Goal: Information Seeking & Learning: Learn about a topic

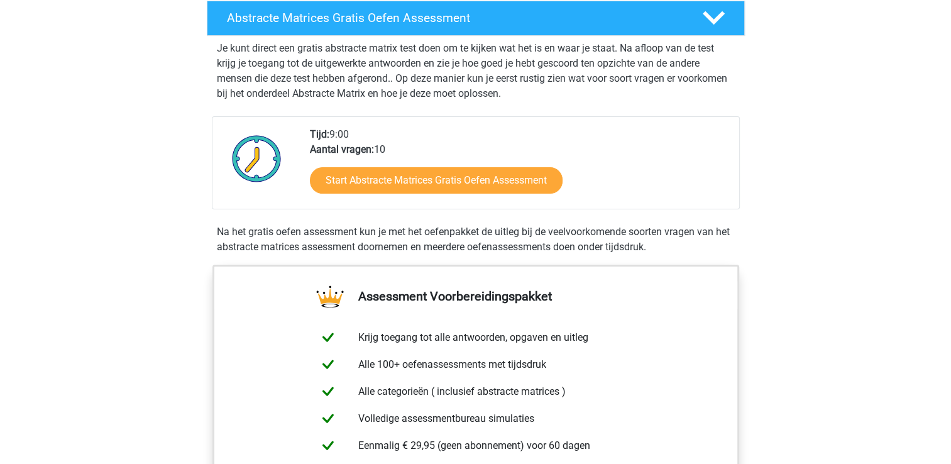
scroll to position [126, 0]
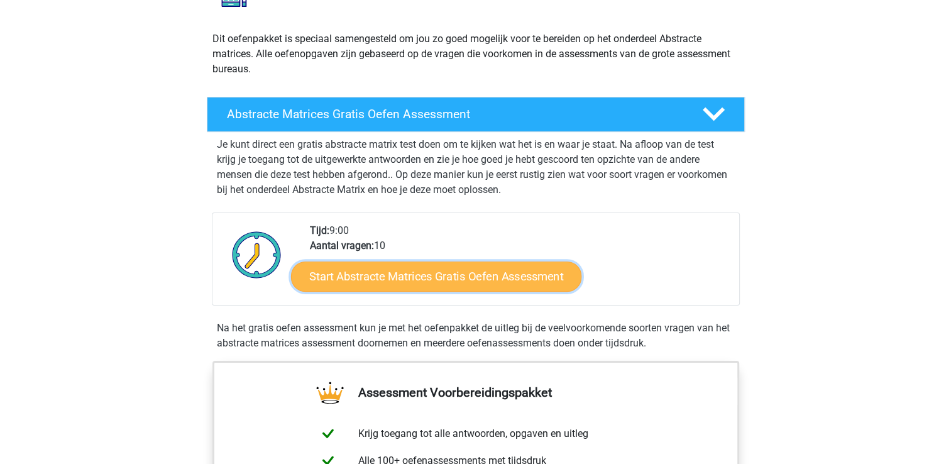
click at [484, 272] on link "Start Abstracte Matrices Gratis Oefen Assessment" at bounding box center [436, 276] width 290 height 30
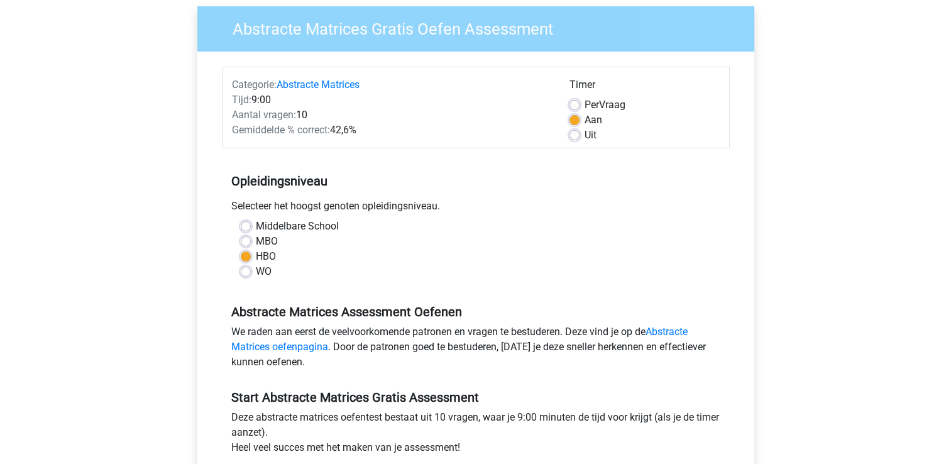
scroll to position [189, 0]
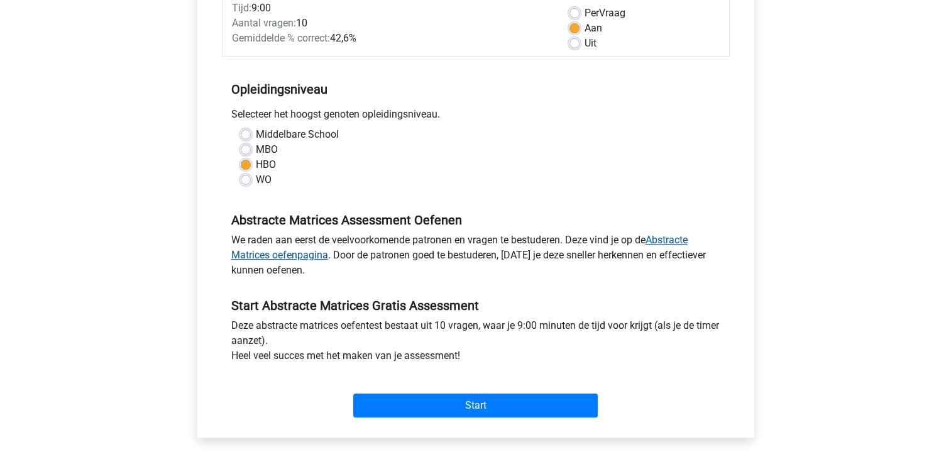
click at [673, 239] on link "Abstracte Matrices oefenpagina" at bounding box center [459, 247] width 456 height 27
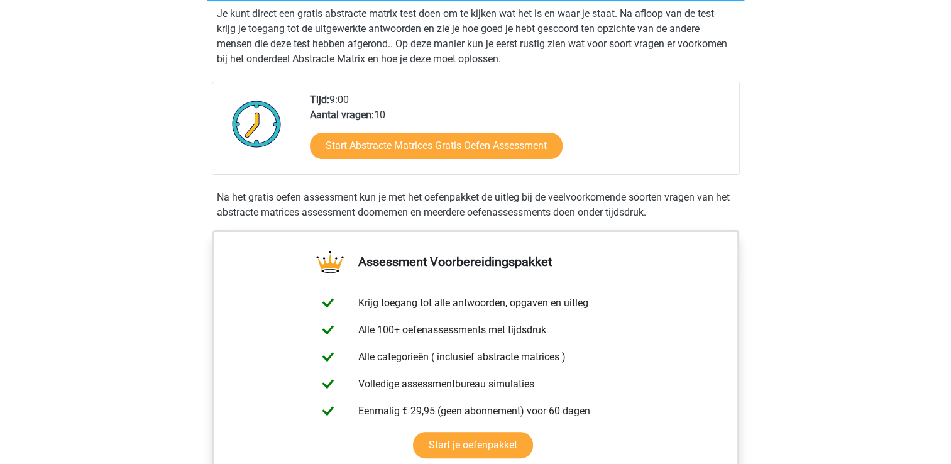
scroll to position [189, 0]
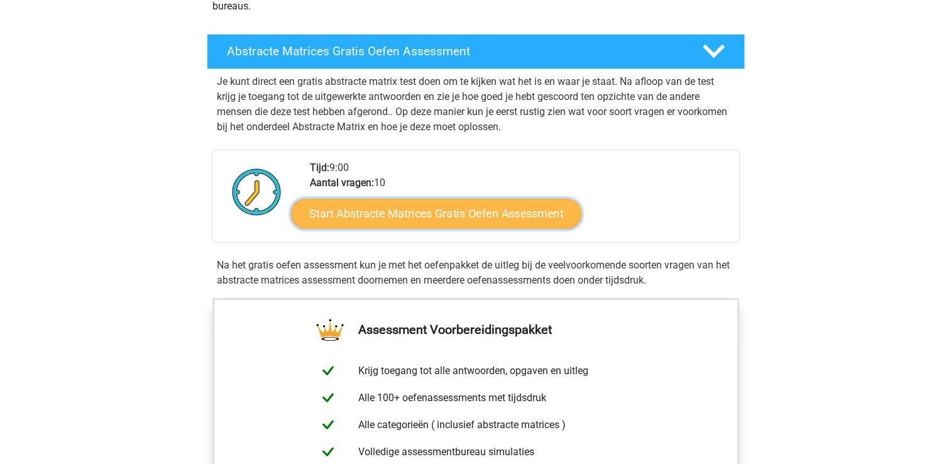
click at [475, 206] on link "Start Abstracte Matrices Gratis Oefen Assessment" at bounding box center [436, 213] width 290 height 30
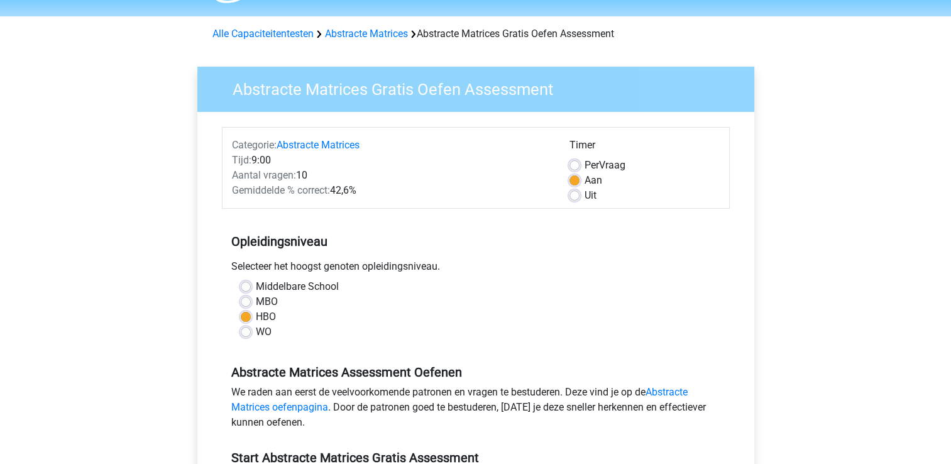
scroll to position [189, 0]
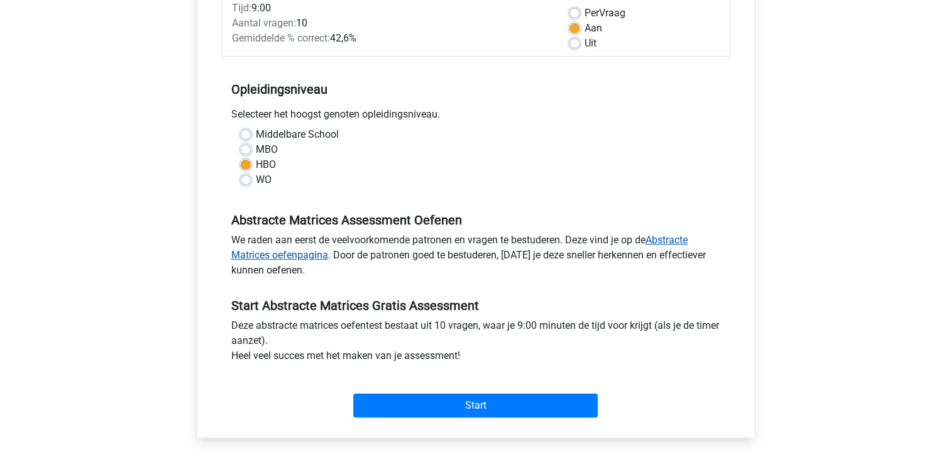
click at [687, 239] on link "Abstracte Matrices oefenpagina" at bounding box center [459, 247] width 456 height 27
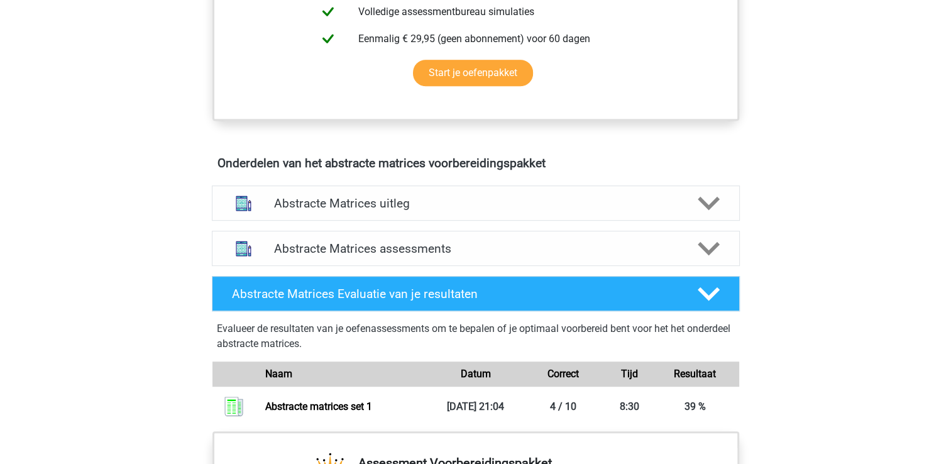
scroll to position [754, 0]
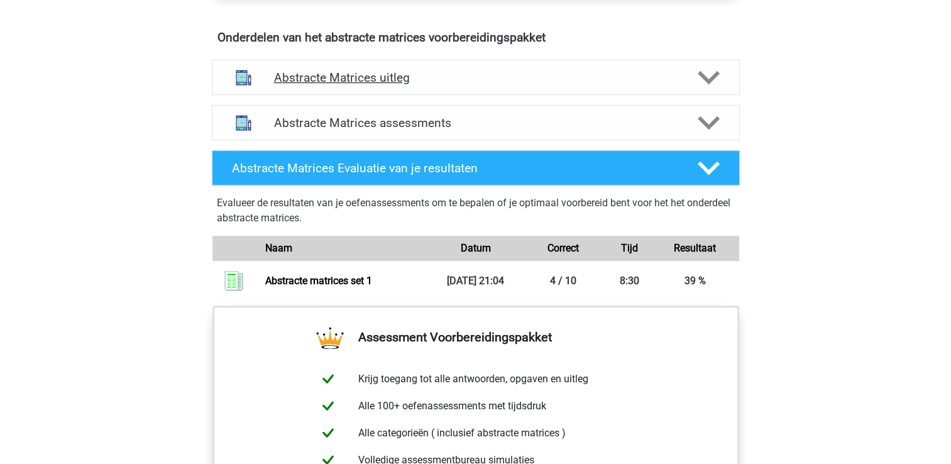
click at [518, 79] on h4 "Abstracte Matrices uitleg" at bounding box center [475, 77] width 403 height 14
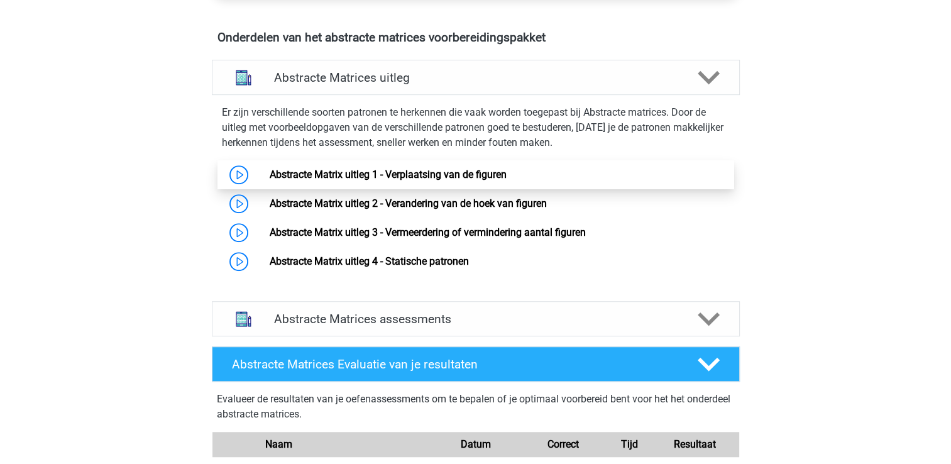
click at [270, 169] on link "Abstracte Matrix uitleg 1 - Verplaatsing van de figuren" at bounding box center [388, 174] width 237 height 12
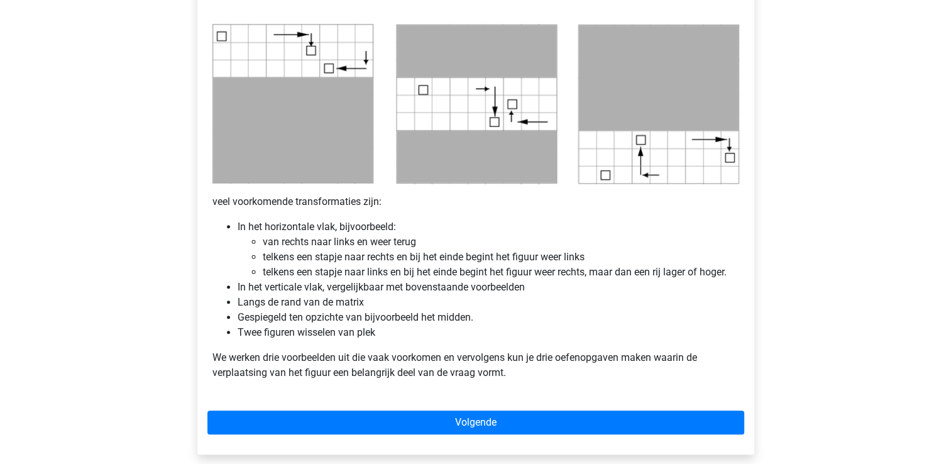
scroll to position [691, 0]
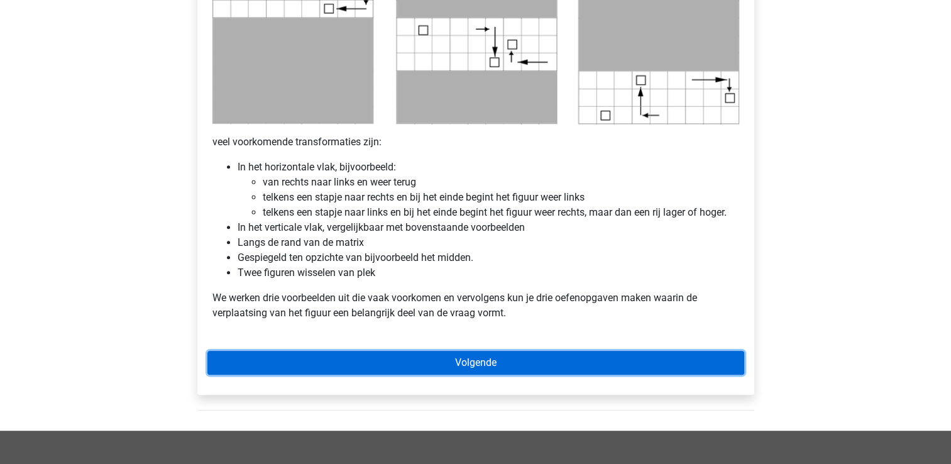
click at [483, 363] on link "Volgende" at bounding box center [475, 363] width 537 height 24
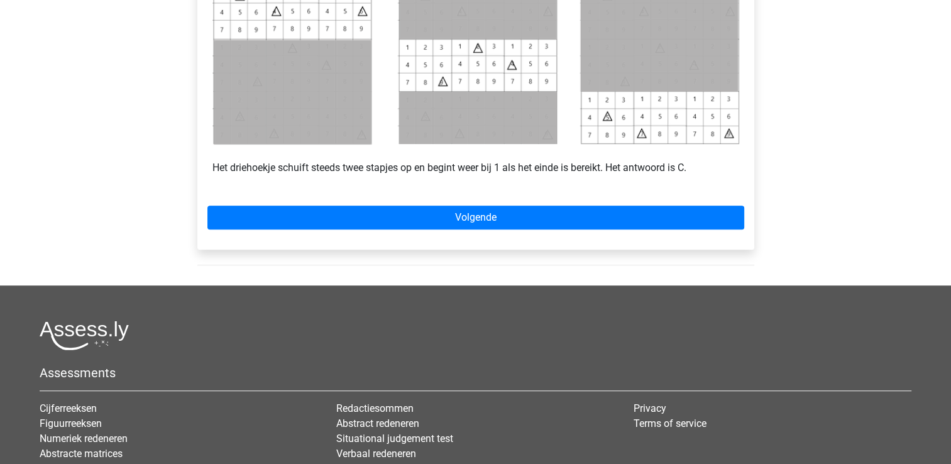
scroll to position [628, 0]
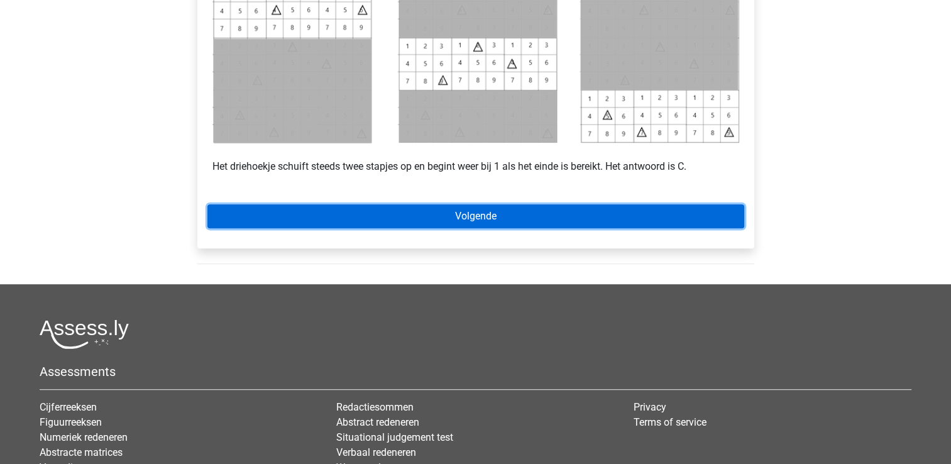
click at [553, 217] on link "Volgende" at bounding box center [475, 216] width 537 height 24
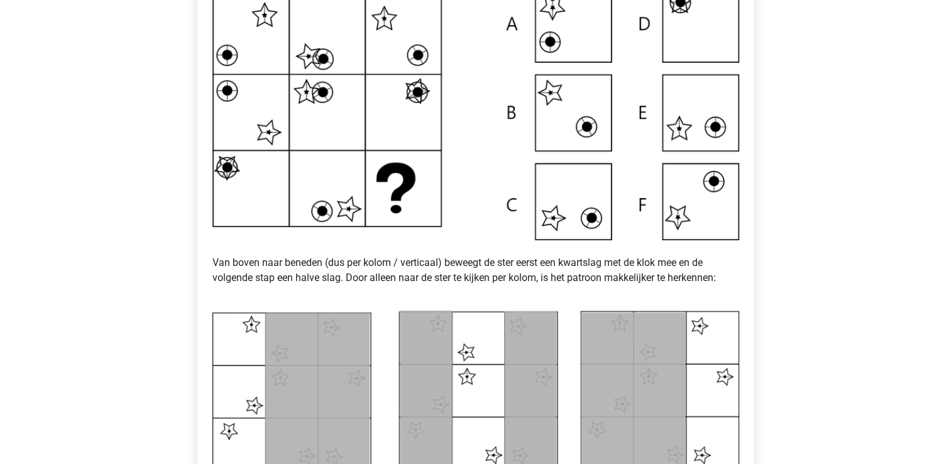
scroll to position [440, 0]
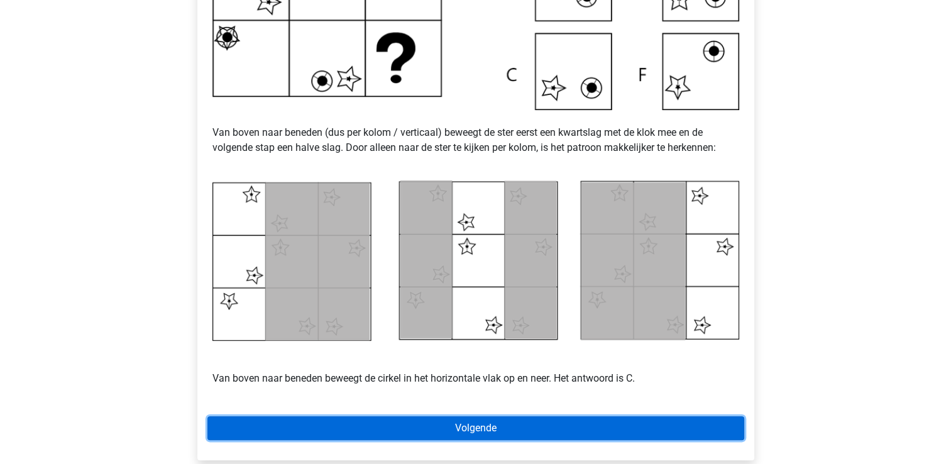
click at [522, 430] on link "Volgende" at bounding box center [475, 428] width 537 height 24
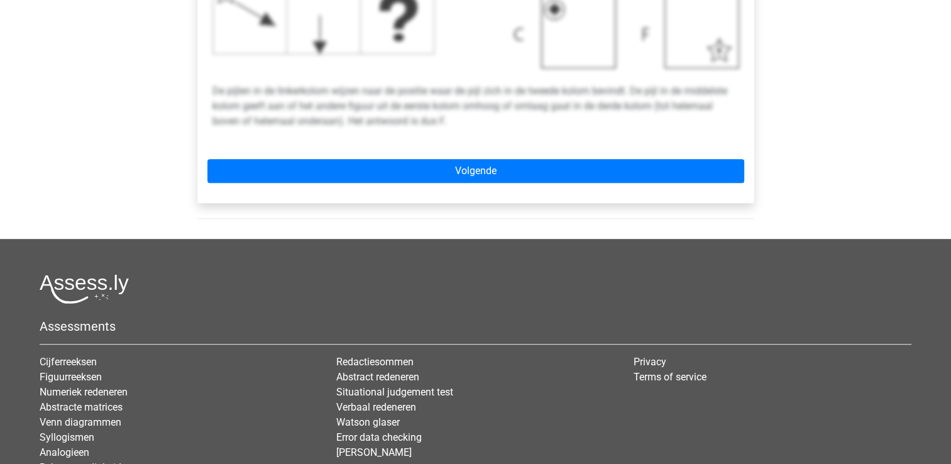
scroll to position [628, 0]
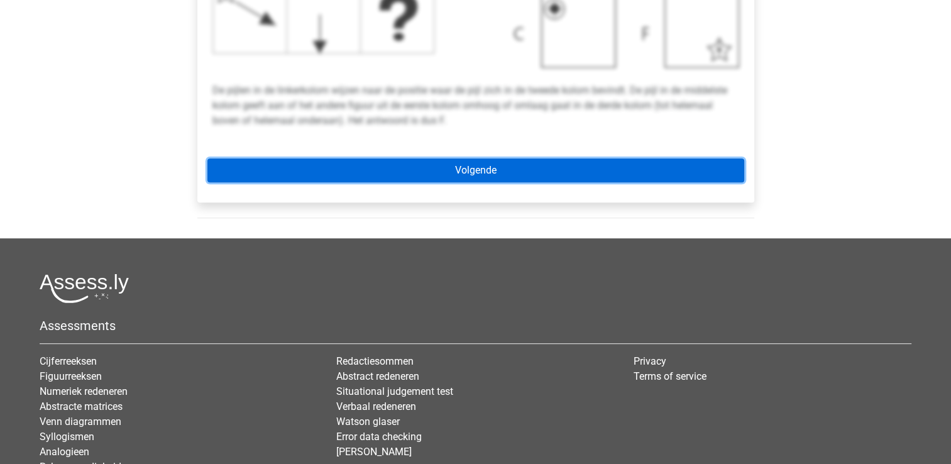
click at [489, 173] on link "Volgende" at bounding box center [475, 170] width 537 height 24
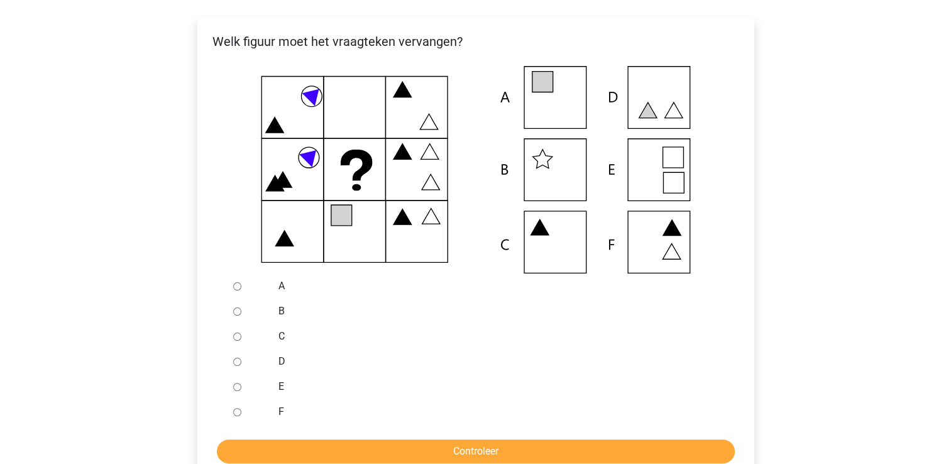
scroll to position [251, 0]
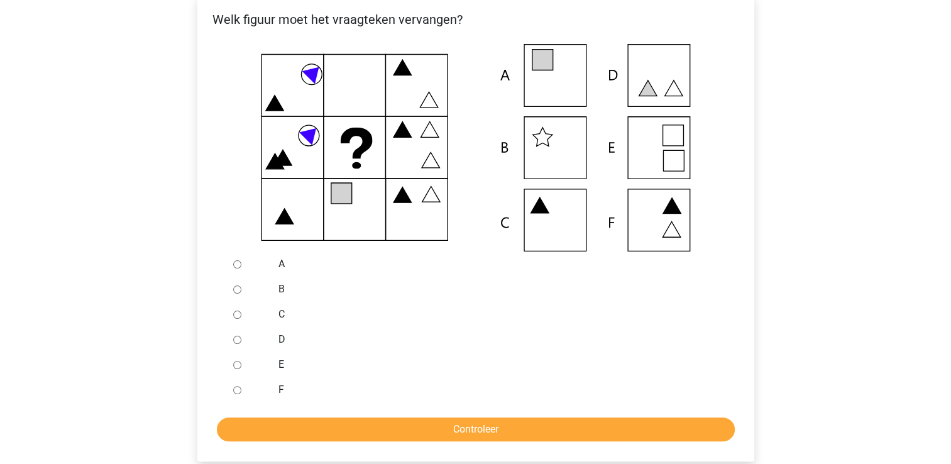
click at [241, 320] on div at bounding box center [248, 314] width 41 height 25
click at [237, 318] on input "C" at bounding box center [237, 314] width 8 height 8
radio input "true"
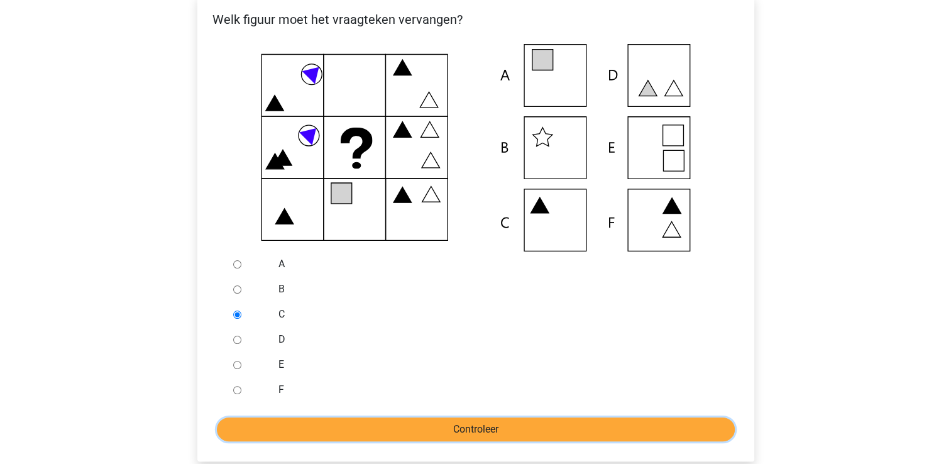
click at [403, 435] on input "Controleer" at bounding box center [476, 429] width 518 height 24
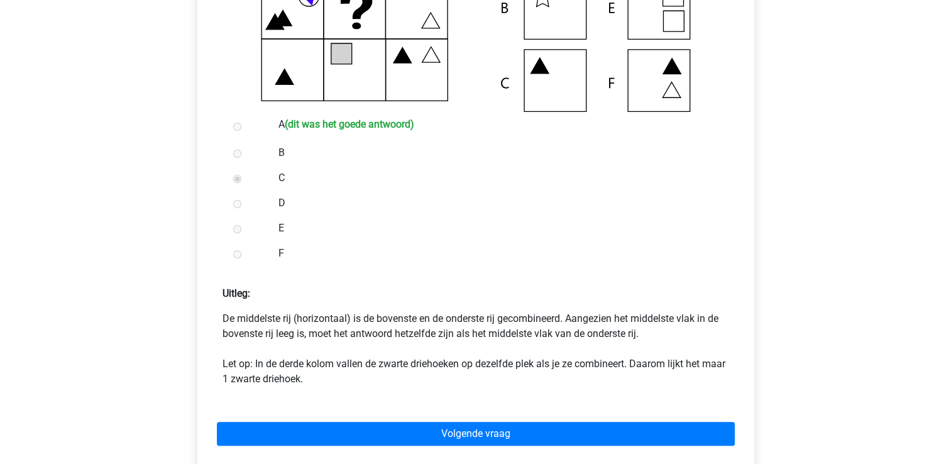
scroll to position [440, 0]
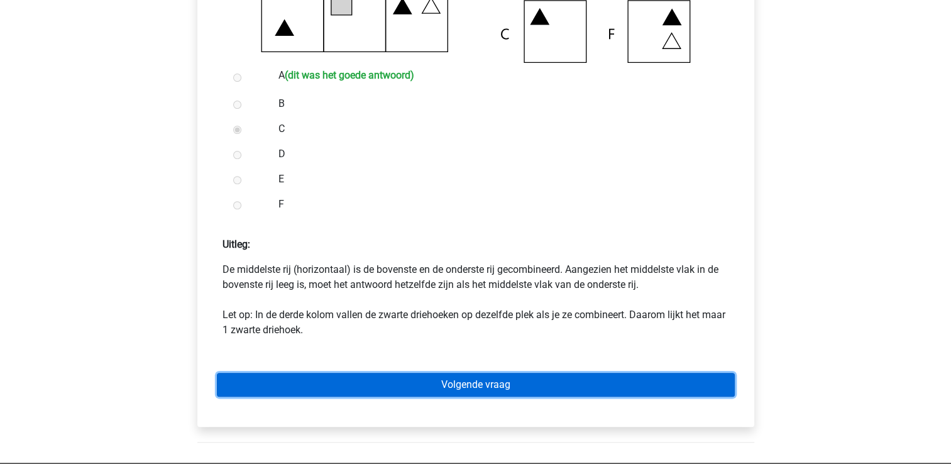
click at [538, 393] on link "Volgende vraag" at bounding box center [476, 385] width 518 height 24
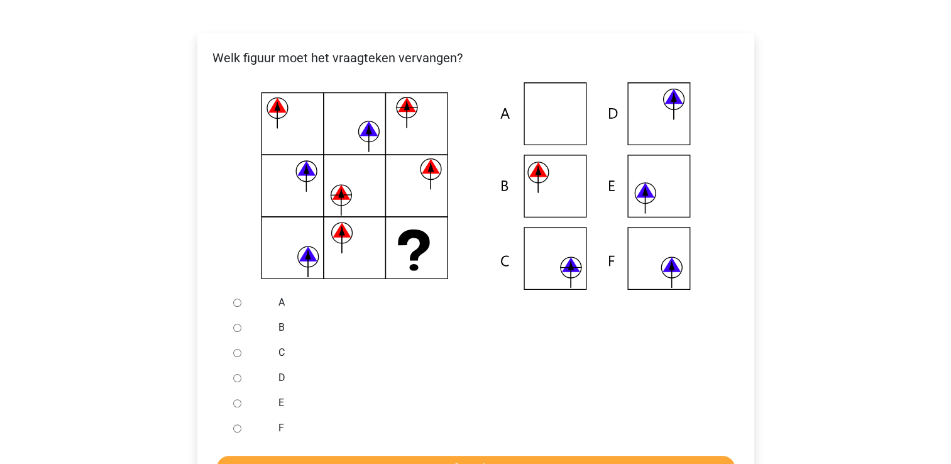
scroll to position [251, 0]
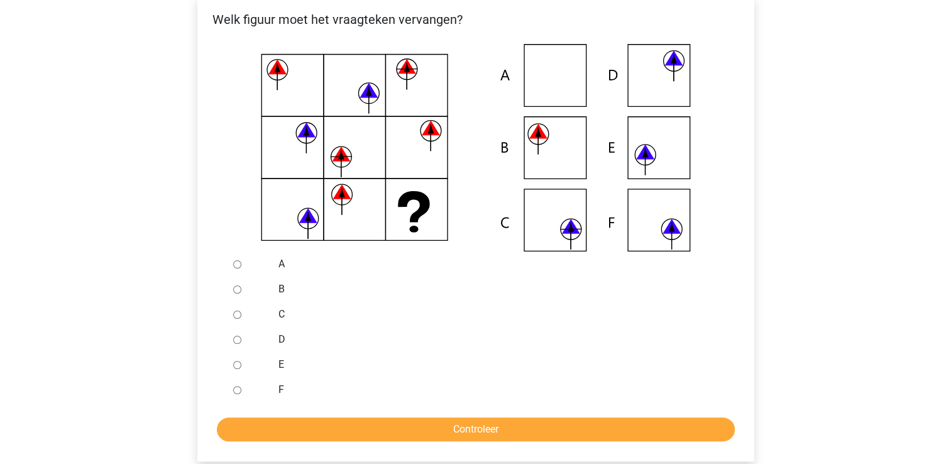
click at [241, 313] on div at bounding box center [248, 314] width 41 height 25
click at [234, 315] on input "C" at bounding box center [237, 314] width 8 height 8
radio input "true"
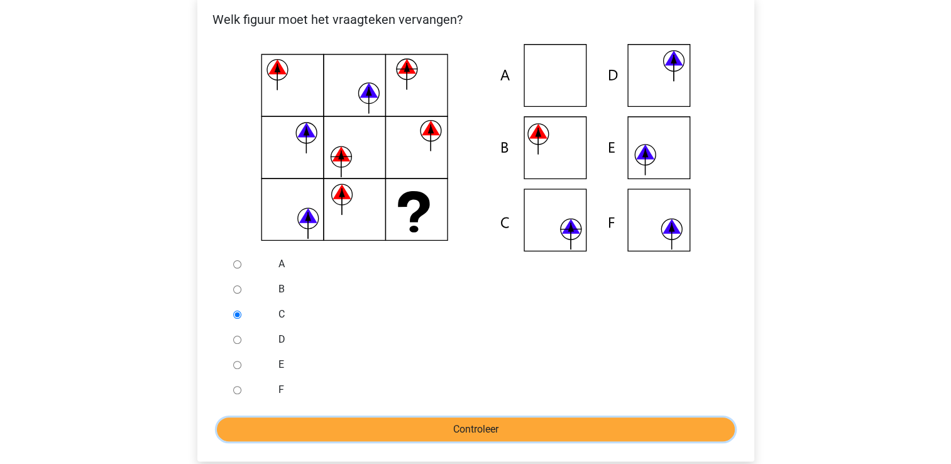
click at [385, 426] on input "Controleer" at bounding box center [476, 429] width 518 height 24
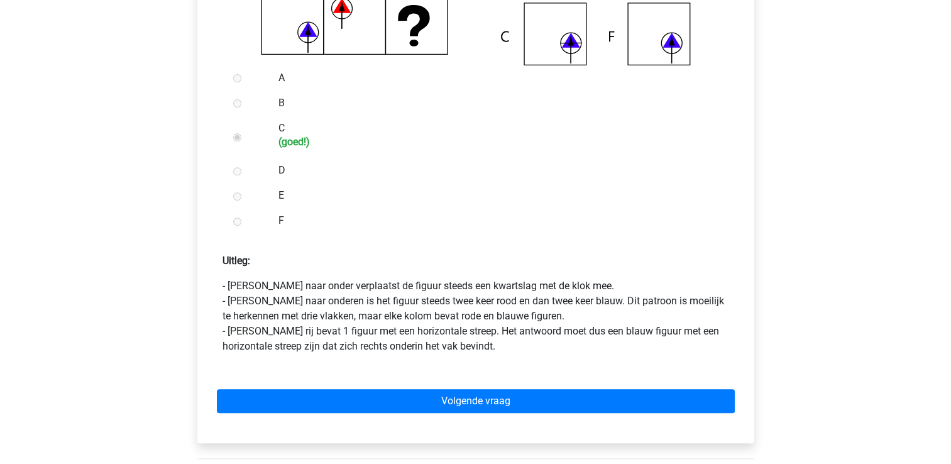
scroll to position [440, 0]
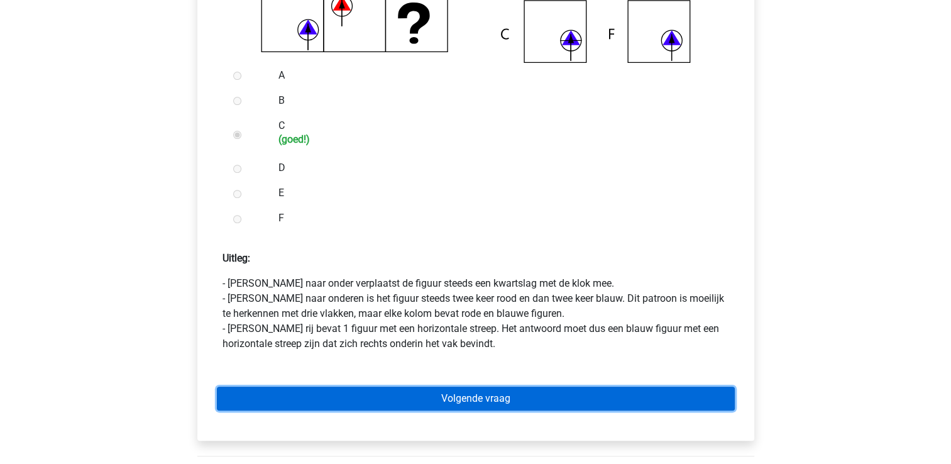
click at [441, 396] on link "Volgende vraag" at bounding box center [476, 398] width 518 height 24
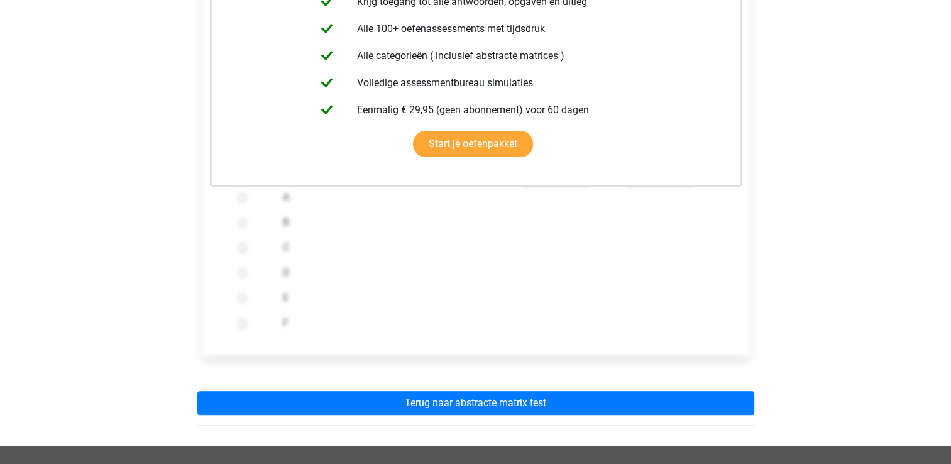
scroll to position [377, 0]
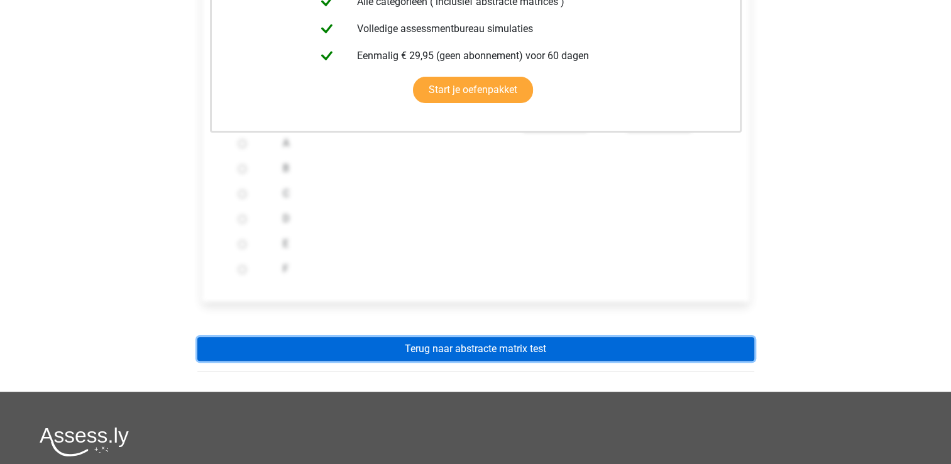
click at [419, 354] on link "Terug naar abstracte matrix test" at bounding box center [475, 349] width 557 height 24
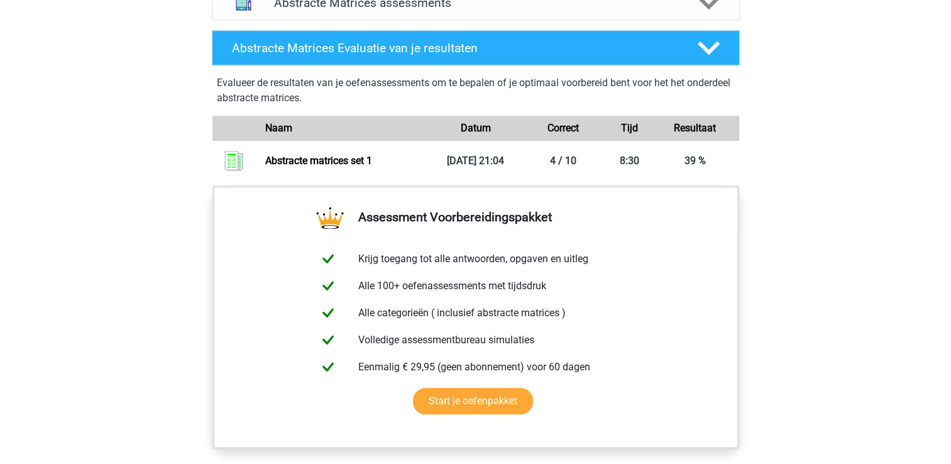
scroll to position [880, 0]
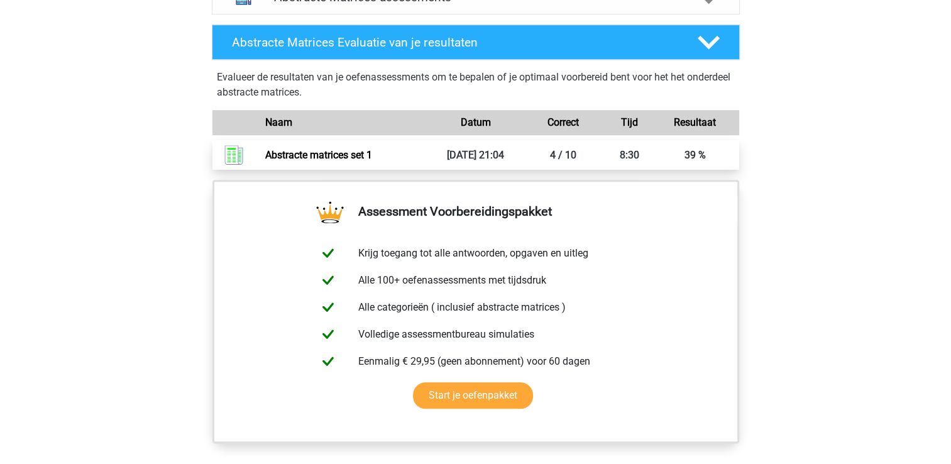
click at [372, 150] on link "Abstracte matrices set 1" at bounding box center [318, 155] width 107 height 12
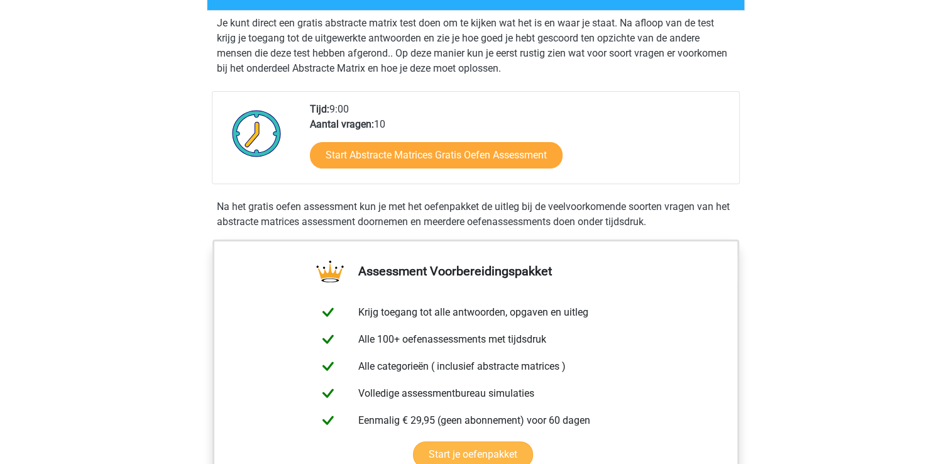
scroll to position [150, 0]
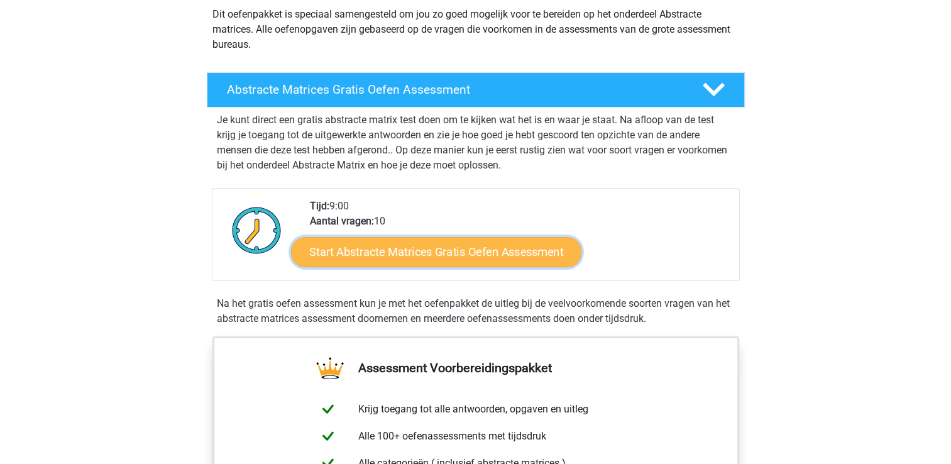
click at [468, 244] on link "Start Abstracte Matrices Gratis Oefen Assessment" at bounding box center [436, 251] width 290 height 30
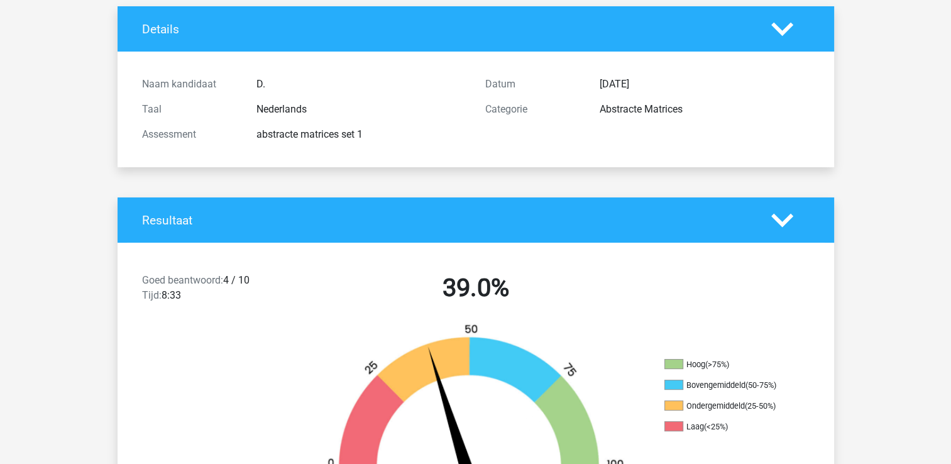
scroll to position [251, 0]
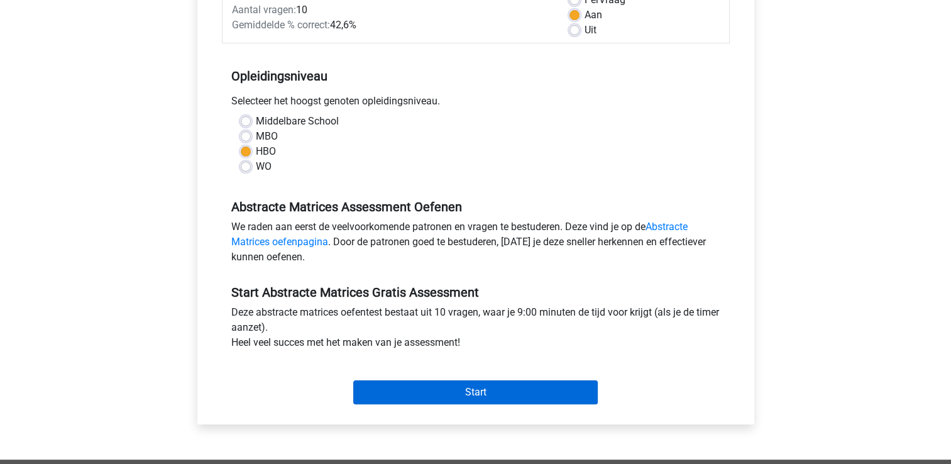
scroll to position [251, 0]
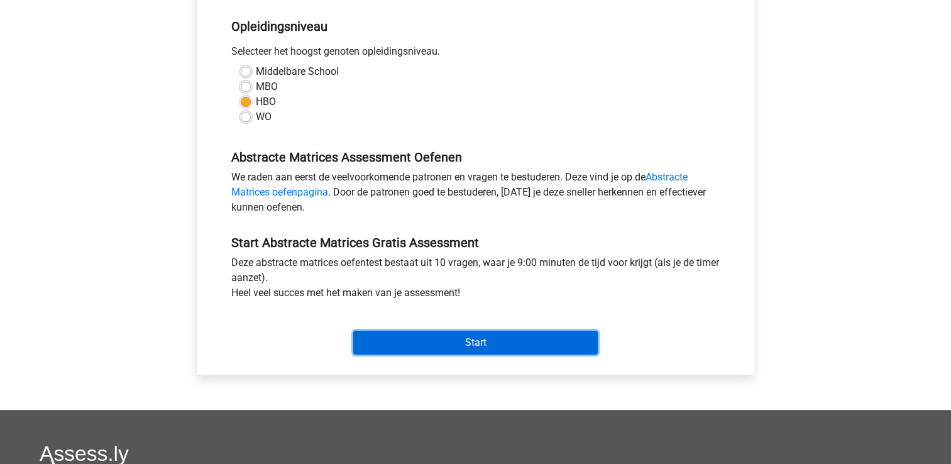
click at [523, 335] on input "Start" at bounding box center [475, 343] width 244 height 24
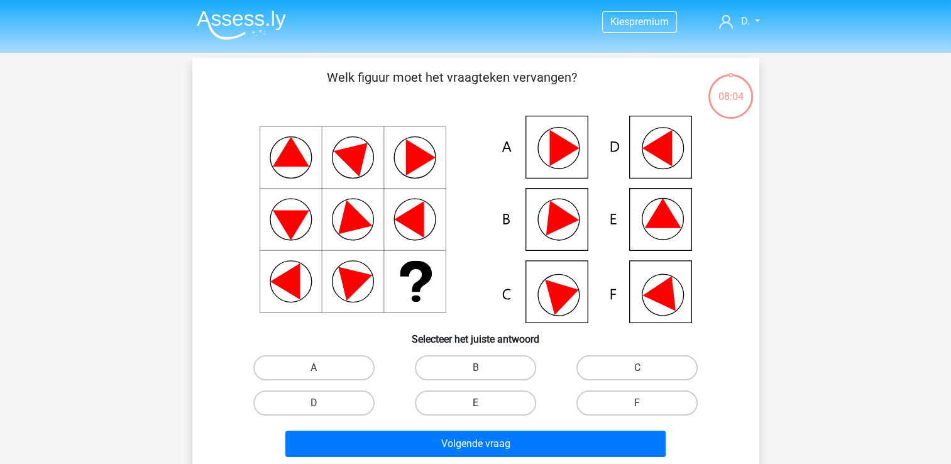
click at [503, 402] on label "E" at bounding box center [475, 402] width 121 height 25
click at [483, 403] on input "E" at bounding box center [479, 407] width 8 height 8
radio input "true"
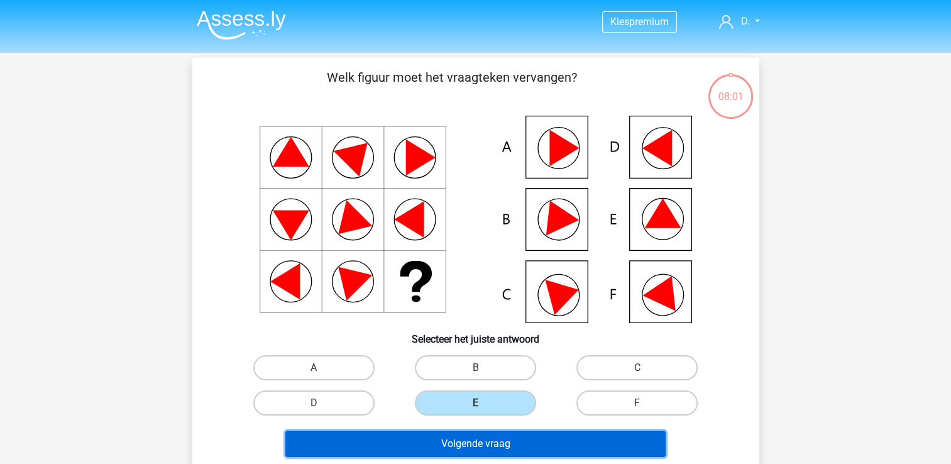
click at [547, 447] on button "Volgende vraag" at bounding box center [475, 443] width 380 height 26
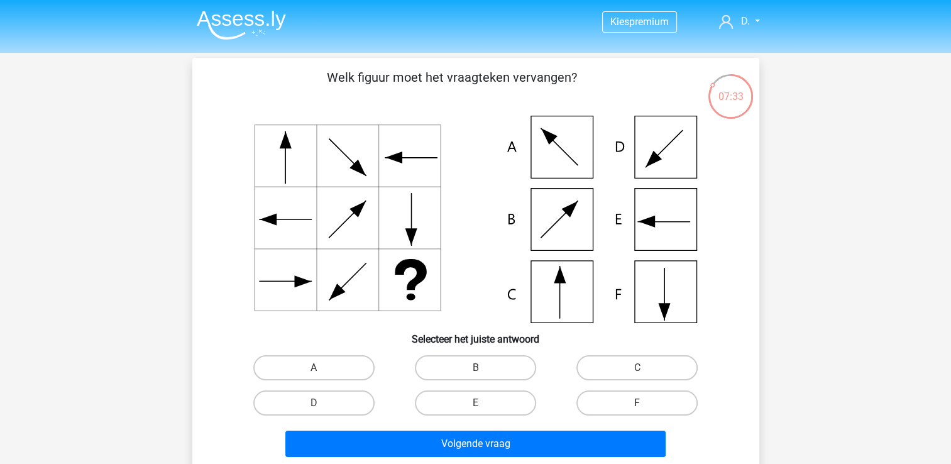
click at [634, 396] on label "F" at bounding box center [636, 402] width 121 height 25
click at [637, 403] on input "F" at bounding box center [641, 407] width 8 height 8
radio input "true"
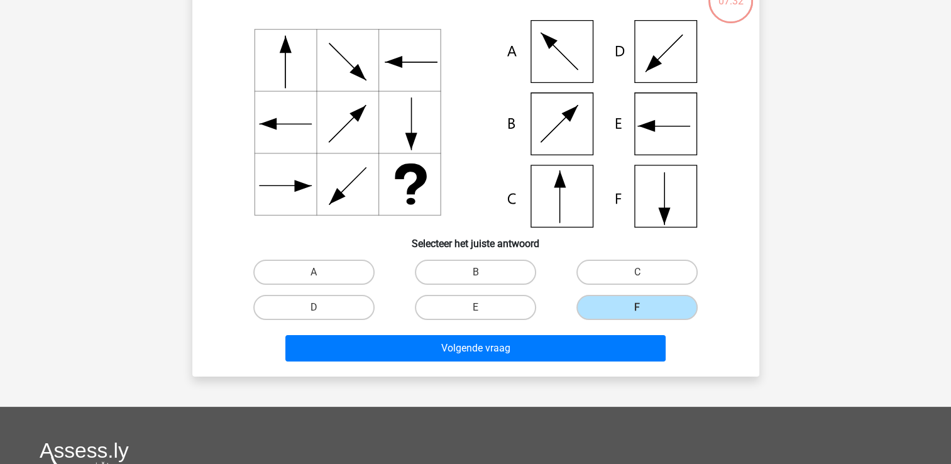
scroll to position [126, 0]
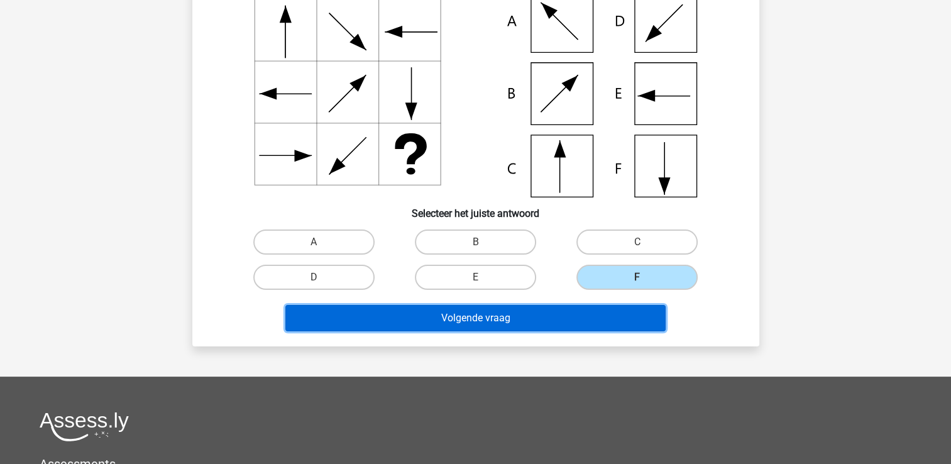
click at [539, 314] on button "Volgende vraag" at bounding box center [475, 318] width 380 height 26
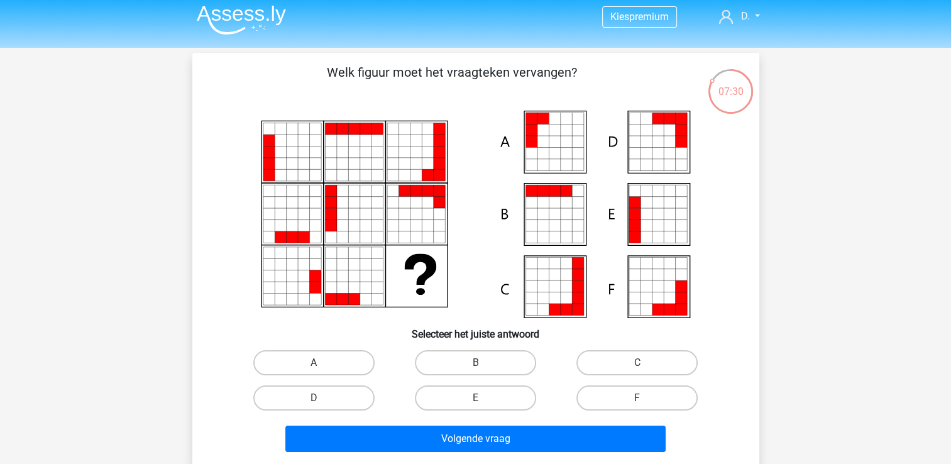
scroll to position [0, 0]
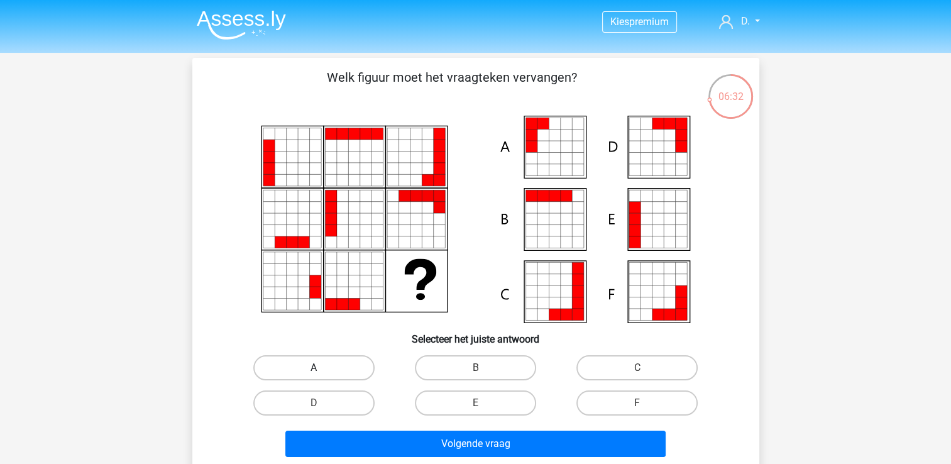
click at [339, 366] on label "A" at bounding box center [313, 367] width 121 height 25
click at [322, 368] on input "A" at bounding box center [318, 372] width 8 height 8
radio input "true"
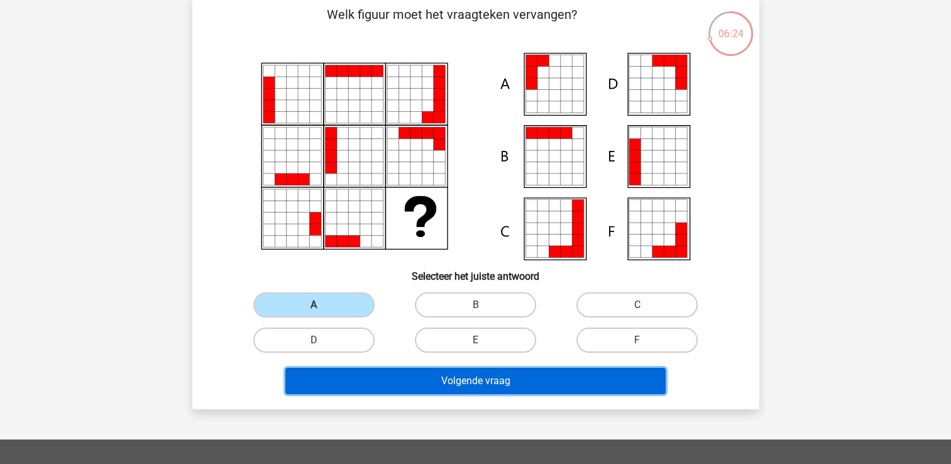
click at [508, 388] on button "Volgende vraag" at bounding box center [475, 381] width 380 height 26
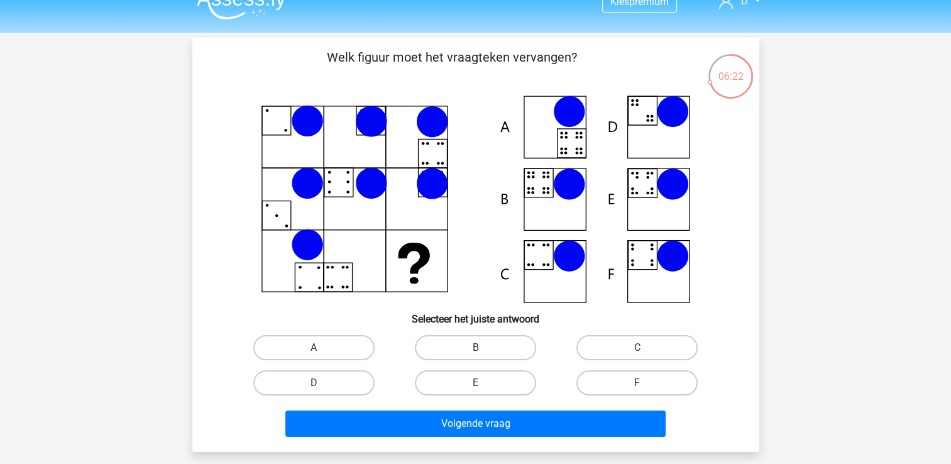
scroll to position [0, 0]
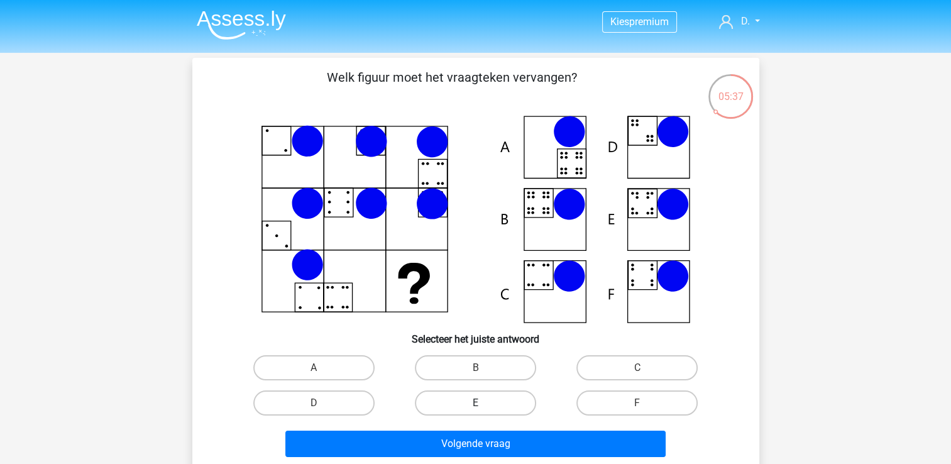
click at [492, 398] on label "E" at bounding box center [475, 402] width 121 height 25
click at [483, 403] on input "E" at bounding box center [479, 407] width 8 height 8
radio input "true"
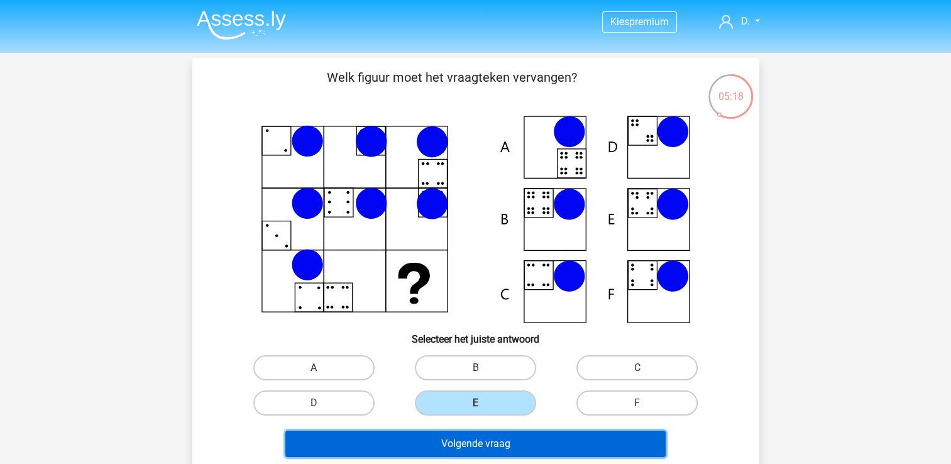
click at [501, 440] on button "Volgende vraag" at bounding box center [475, 443] width 380 height 26
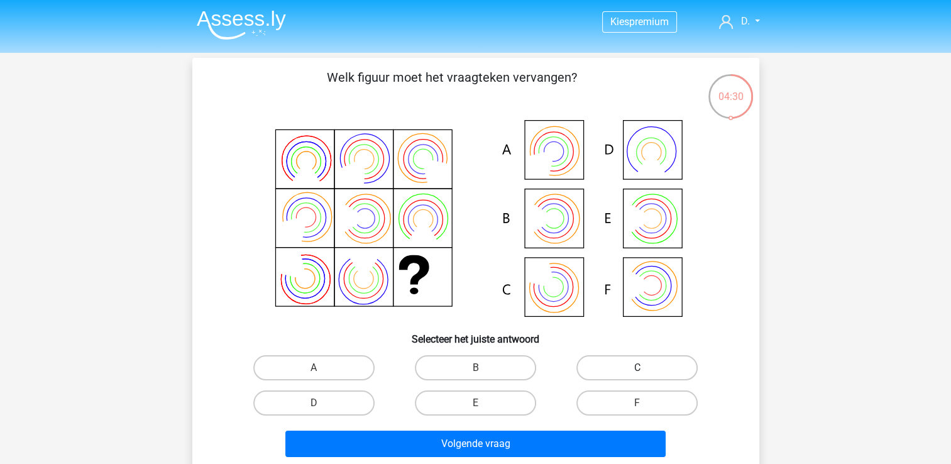
click at [622, 373] on label "C" at bounding box center [636, 367] width 121 height 25
click at [637, 373] on input "C" at bounding box center [641, 372] width 8 height 8
radio input "true"
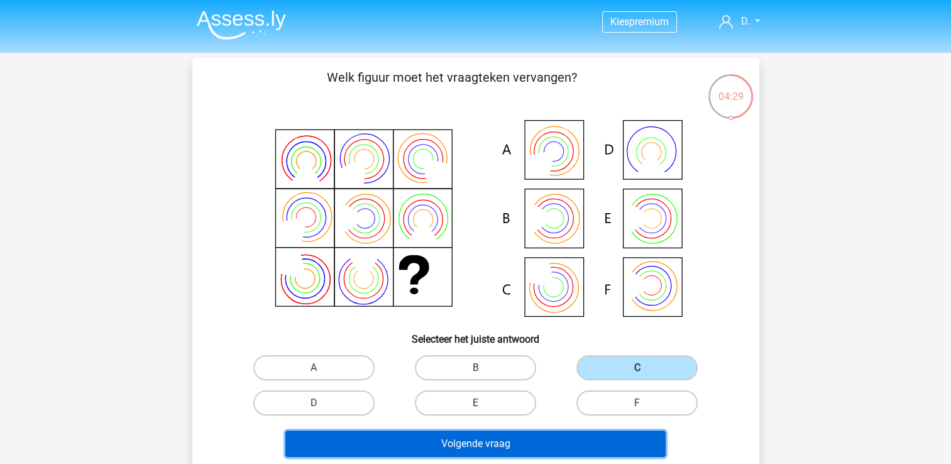
click at [579, 437] on button "Volgende vraag" at bounding box center [475, 443] width 380 height 26
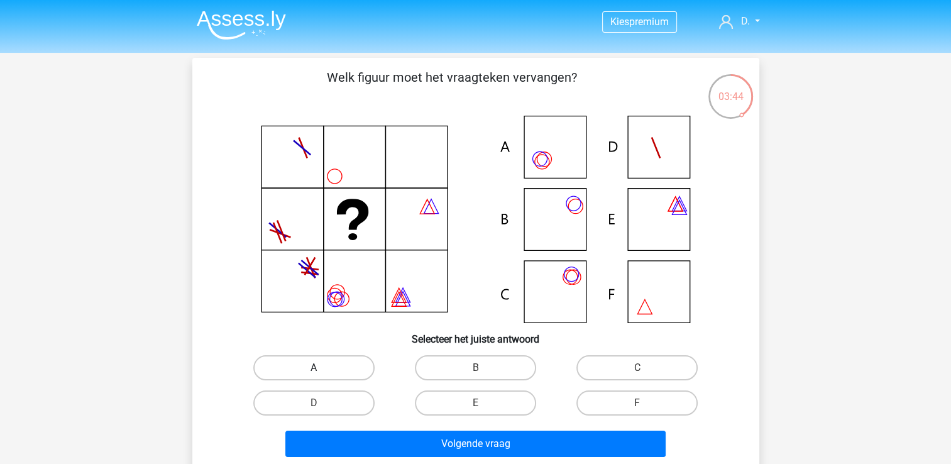
click at [354, 370] on label "A" at bounding box center [313, 367] width 121 height 25
click at [322, 370] on input "A" at bounding box center [318, 372] width 8 height 8
radio input "true"
click at [648, 368] on label "C" at bounding box center [636, 367] width 121 height 25
click at [645, 368] on input "C" at bounding box center [641, 372] width 8 height 8
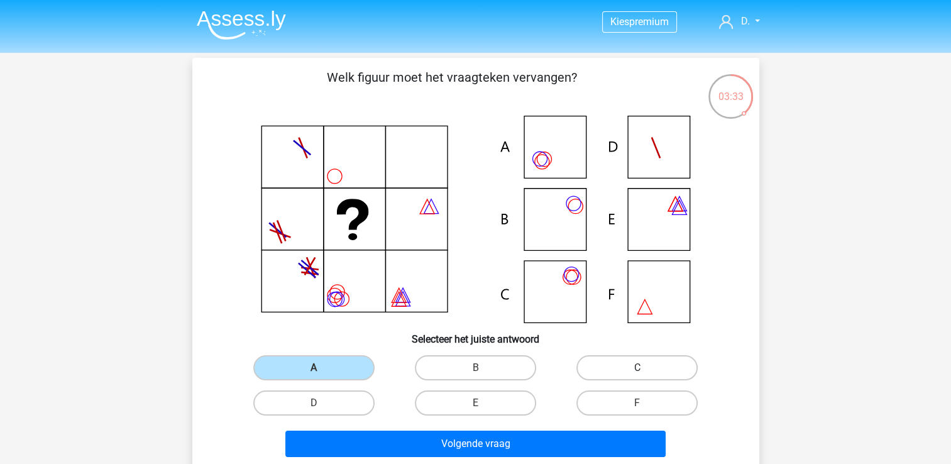
radio input "true"
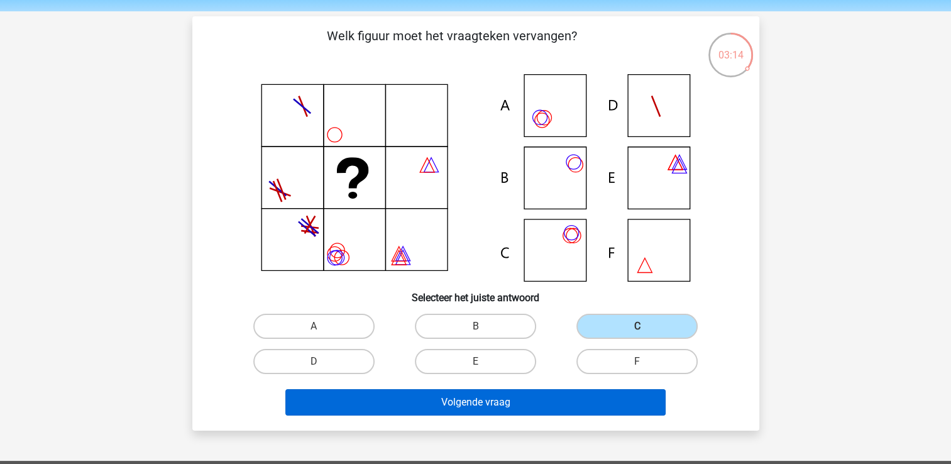
scroll to position [63, 0]
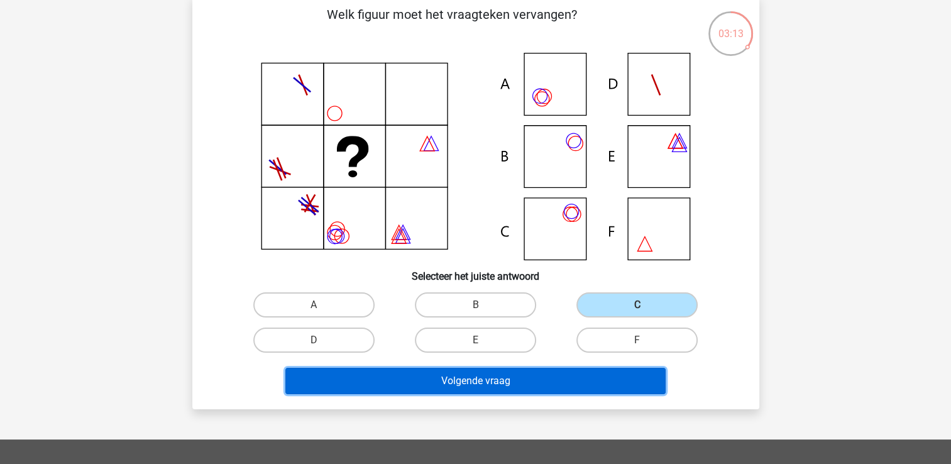
click at [537, 383] on button "Volgende vraag" at bounding box center [475, 381] width 380 height 26
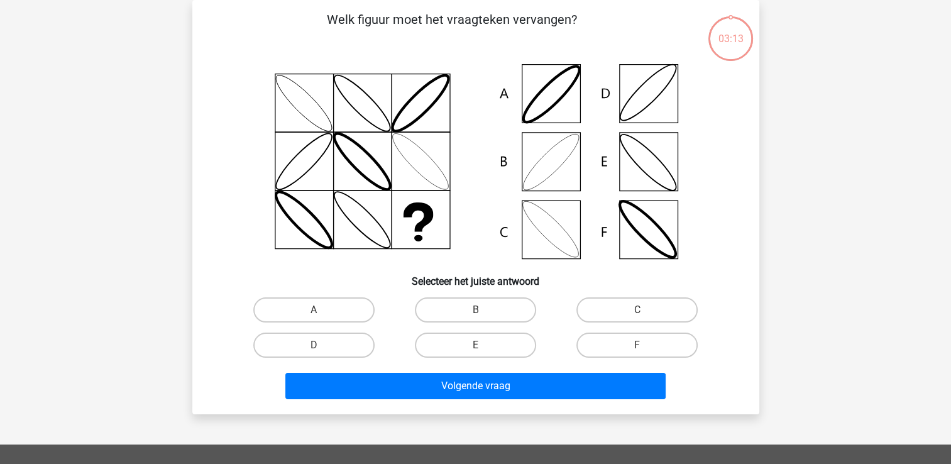
scroll to position [0, 0]
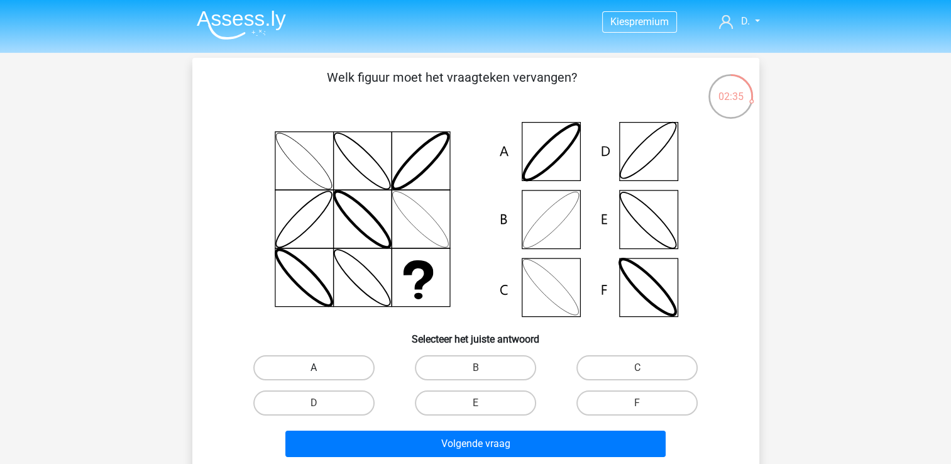
click at [344, 363] on label "A" at bounding box center [313, 367] width 121 height 25
click at [322, 368] on input "A" at bounding box center [318, 372] width 8 height 8
radio input "true"
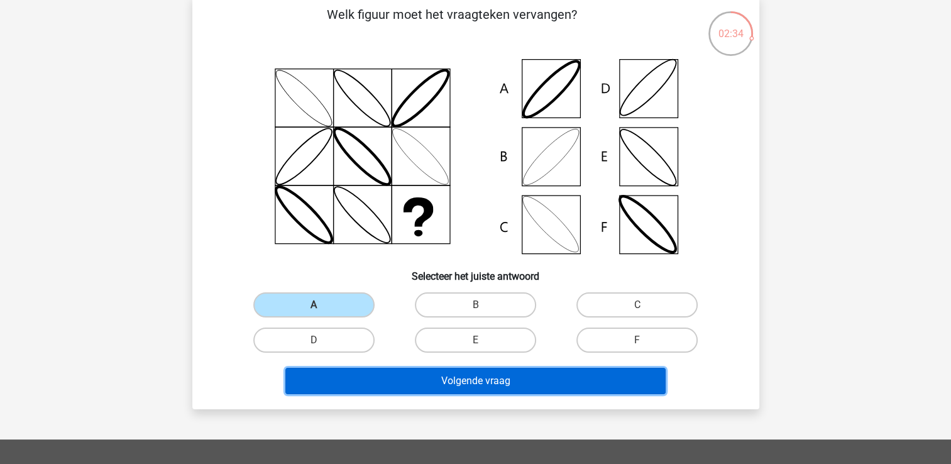
click at [444, 380] on button "Volgende vraag" at bounding box center [475, 381] width 380 height 26
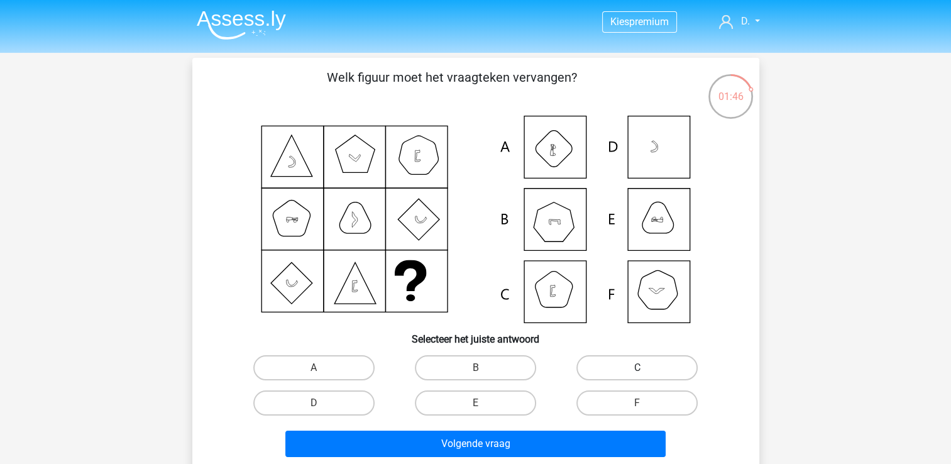
click at [650, 369] on label "C" at bounding box center [636, 367] width 121 height 25
click at [645, 369] on input "C" at bounding box center [641, 372] width 8 height 8
radio input "true"
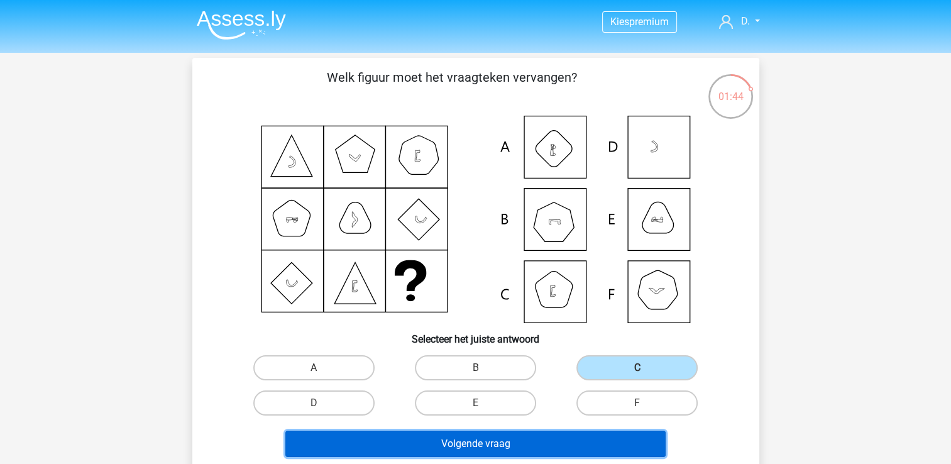
click at [578, 447] on button "Volgende vraag" at bounding box center [475, 443] width 380 height 26
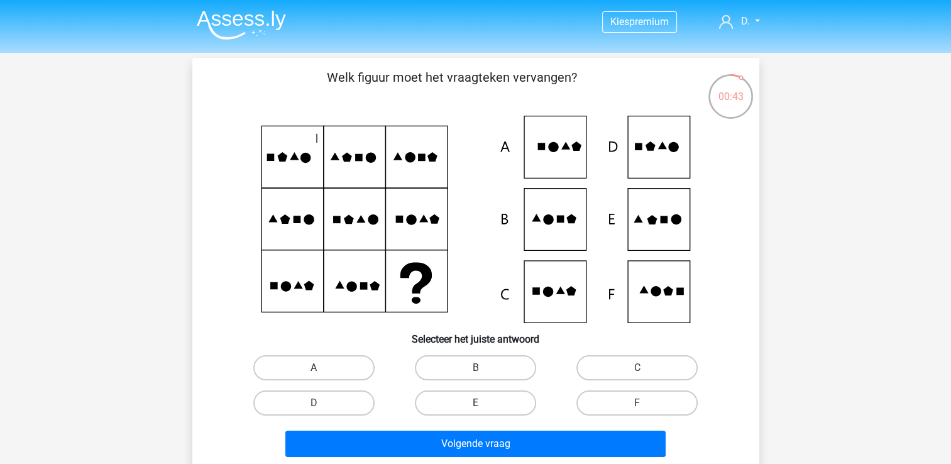
click at [505, 405] on label "E" at bounding box center [475, 402] width 121 height 25
click at [483, 405] on input "E" at bounding box center [479, 407] width 8 height 8
radio input "true"
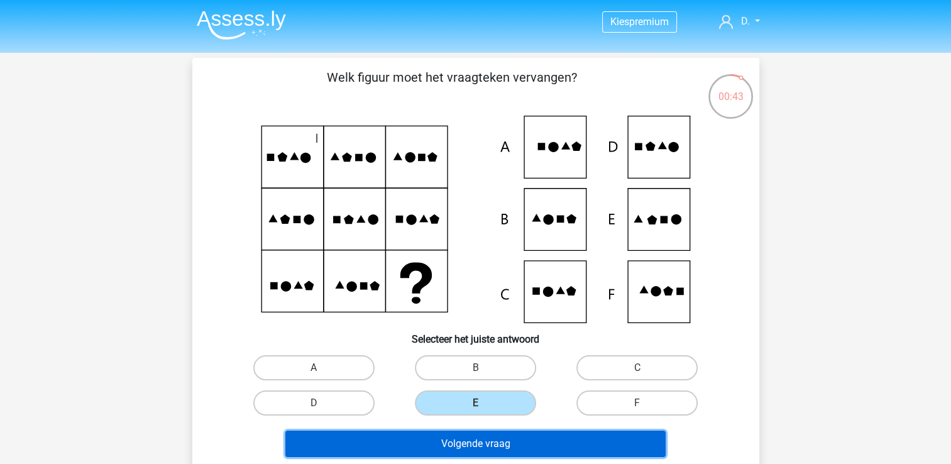
click at [510, 448] on button "Volgende vraag" at bounding box center [475, 443] width 380 height 26
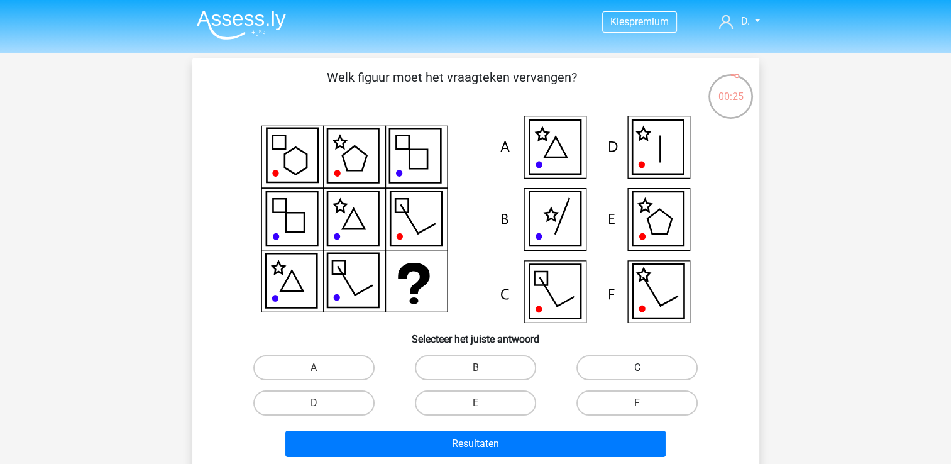
click at [651, 361] on label "C" at bounding box center [636, 367] width 121 height 25
click at [645, 368] on input "C" at bounding box center [641, 372] width 8 height 8
radio input "true"
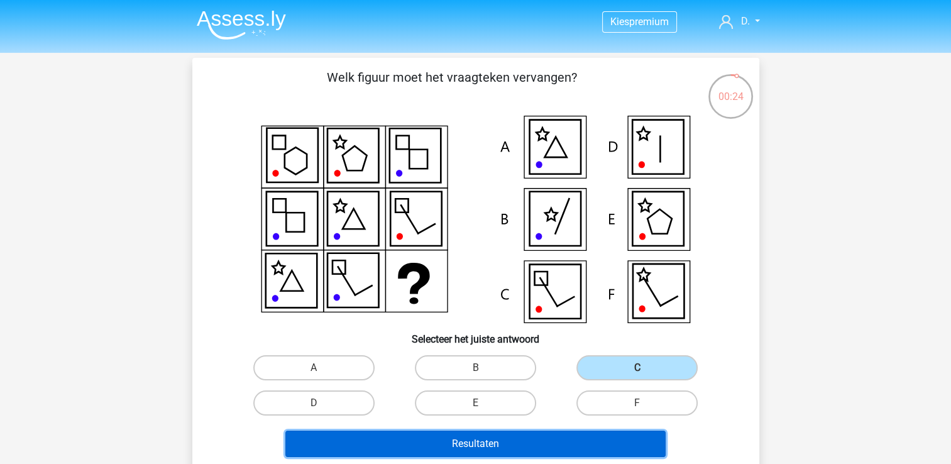
click at [589, 451] on button "Resultaten" at bounding box center [475, 443] width 380 height 26
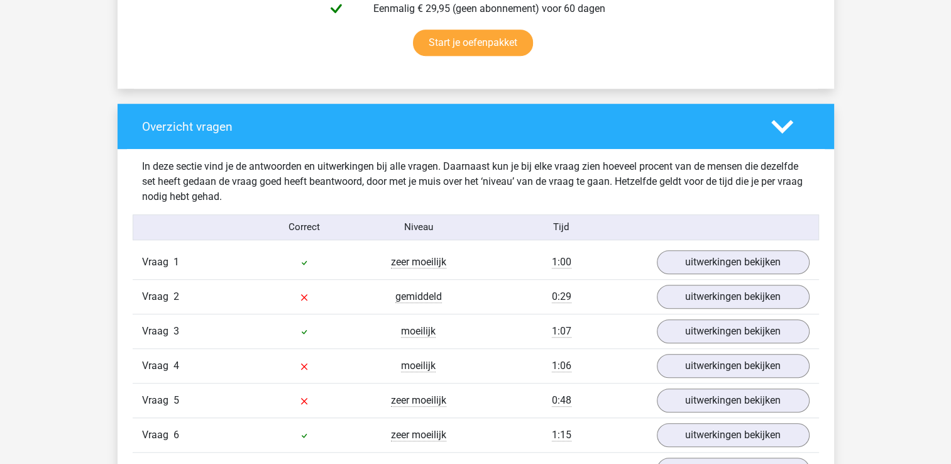
scroll to position [829, 0]
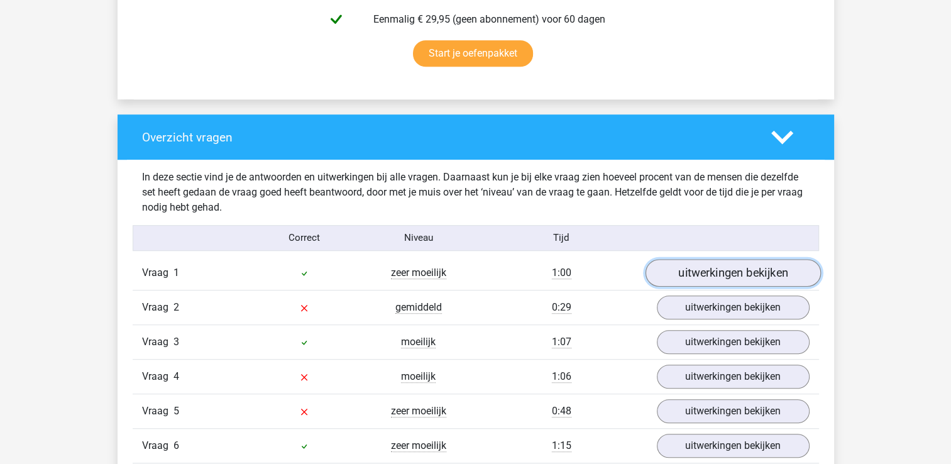
click at [716, 267] on link "uitwerkingen bekijken" at bounding box center [732, 273] width 175 height 28
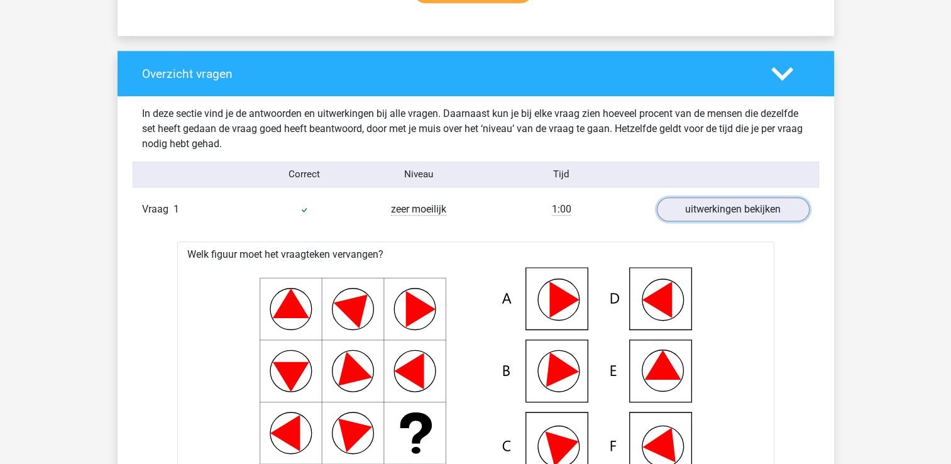
scroll to position [954, 0]
